Goal: Ask a question: Seek information or help from site administrators or community

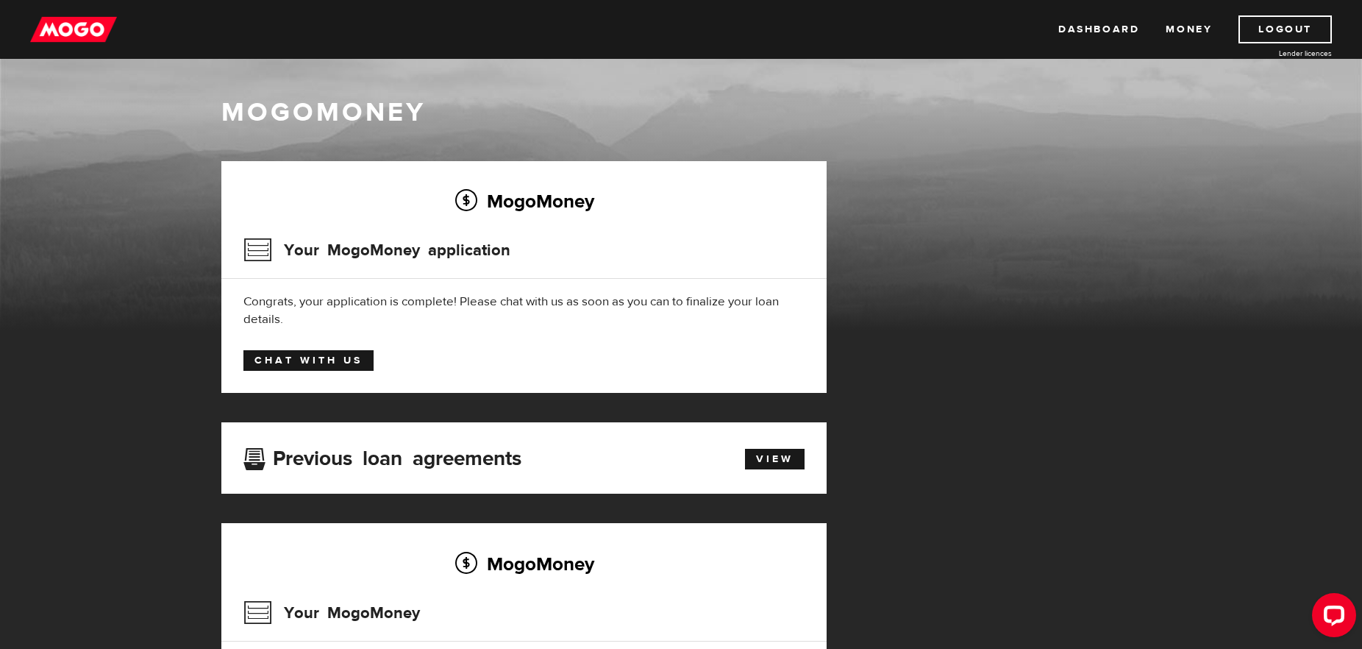
click at [323, 360] on link "Chat with us" at bounding box center [308, 360] width 130 height 21
click at [766, 464] on link "View" at bounding box center [775, 459] width 60 height 21
drag, startPoint x: 301, startPoint y: 360, endPoint x: 460, endPoint y: 391, distance: 162.6
click at [302, 360] on link "Chat with us" at bounding box center [308, 360] width 130 height 21
click at [324, 362] on link "Chat with us" at bounding box center [308, 360] width 130 height 21
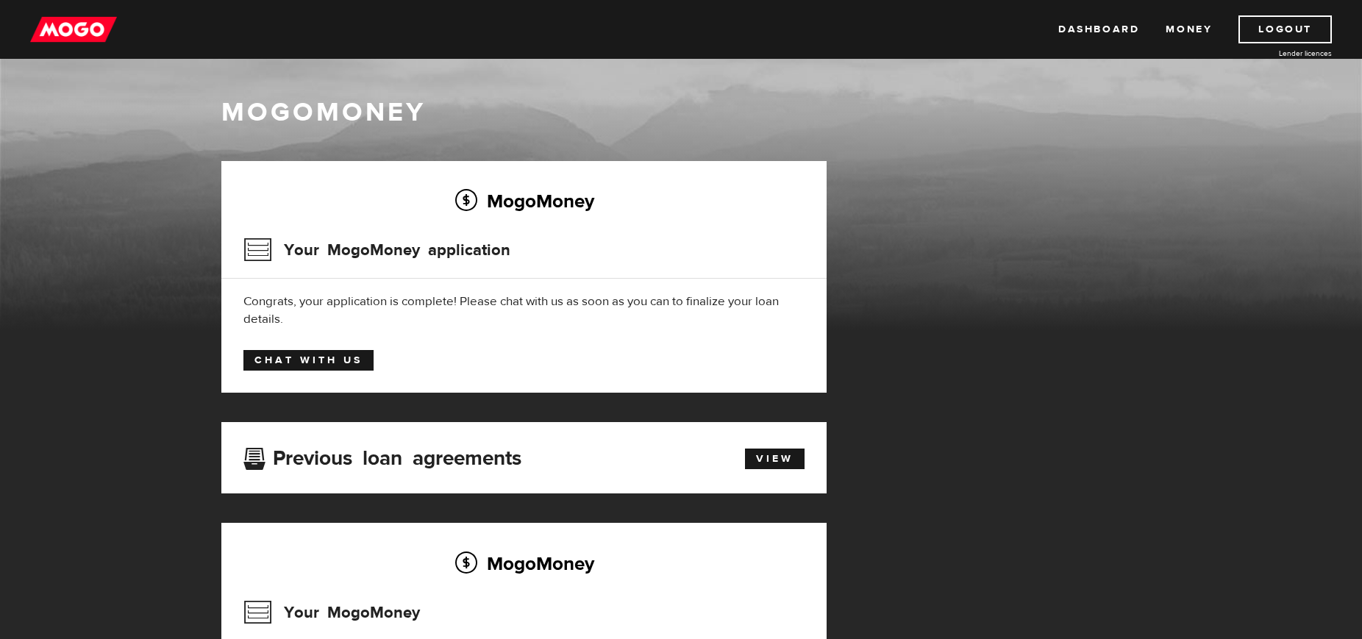
click at [342, 358] on link "Chat with us" at bounding box center [308, 360] width 130 height 21
click at [953, 469] on div "MogoMoney Your MogoMoney application Expired Your MogoMoney credit decision has…" at bounding box center [681, 493] width 942 height 664
click at [238, 363] on div "MogoMoney Your MogoMoney application Congrats, your application is complete! Pl…" at bounding box center [523, 277] width 605 height 232
click at [257, 362] on link "Chat with us" at bounding box center [308, 360] width 130 height 21
click at [345, 358] on link "Chat with us" at bounding box center [308, 360] width 130 height 21
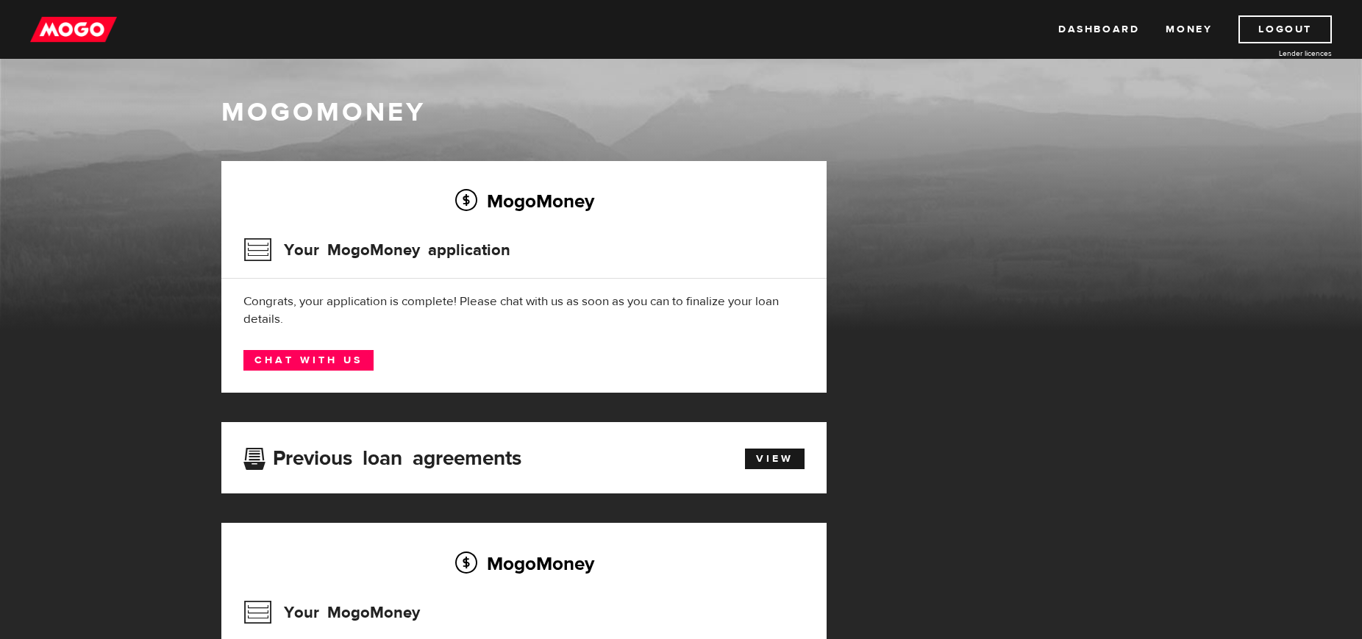
click at [39, 415] on div "MogoMoney MogoMoney Your MogoMoney application Expired Your MogoMoney credit de…" at bounding box center [681, 442] width 1362 height 766
